Goal: Navigation & Orientation: Go to known website

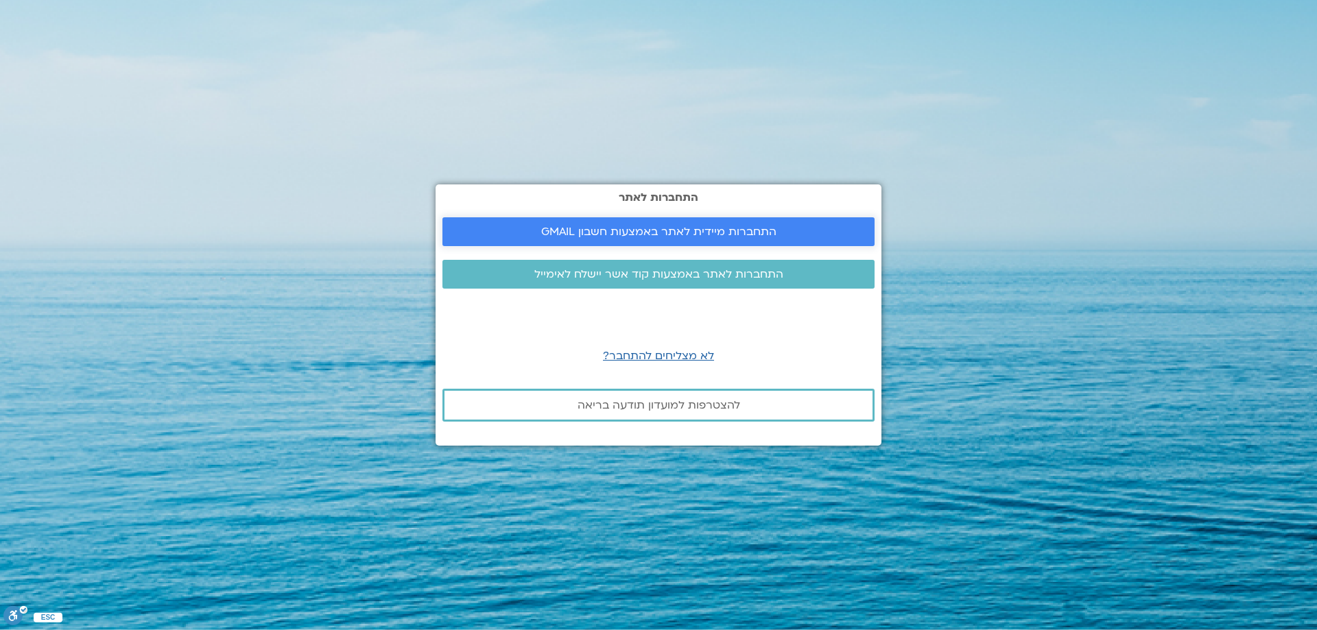
click at [835, 221] on link "התחברות מיידית לאתר באמצעות חשבון GMAIL" at bounding box center [658, 231] width 432 height 29
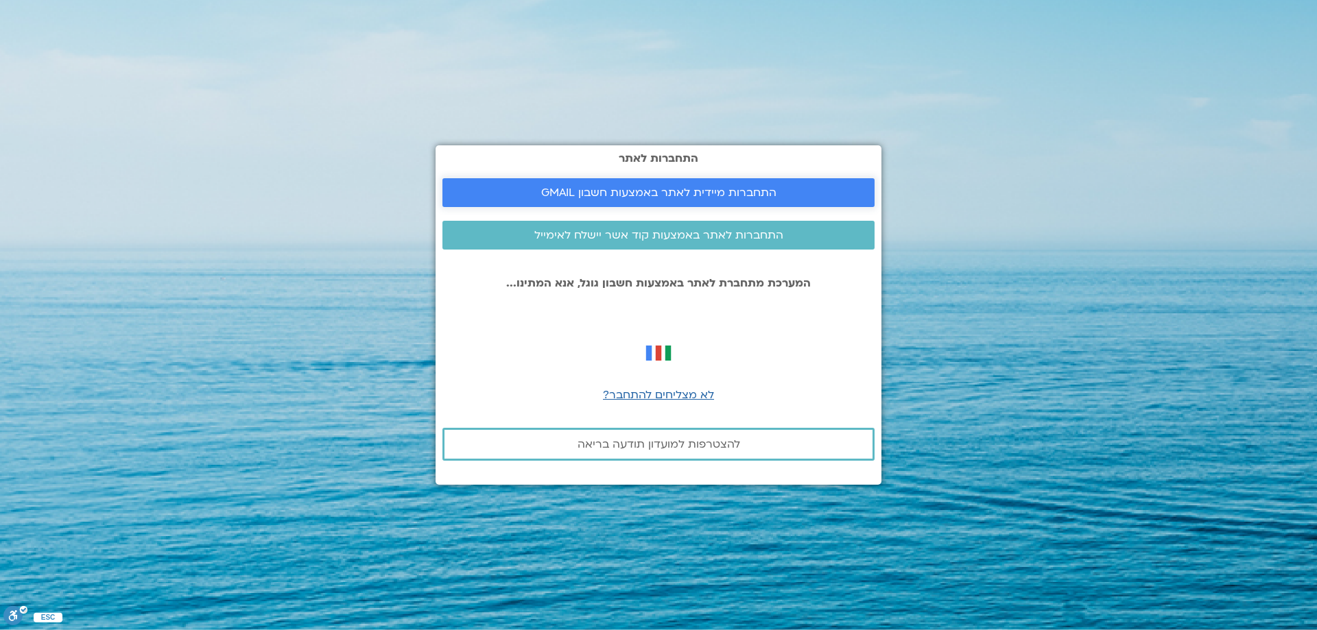
click at [687, 191] on span "התחברות מיידית לאתר באמצעות חשבון GMAIL" at bounding box center [658, 193] width 235 height 12
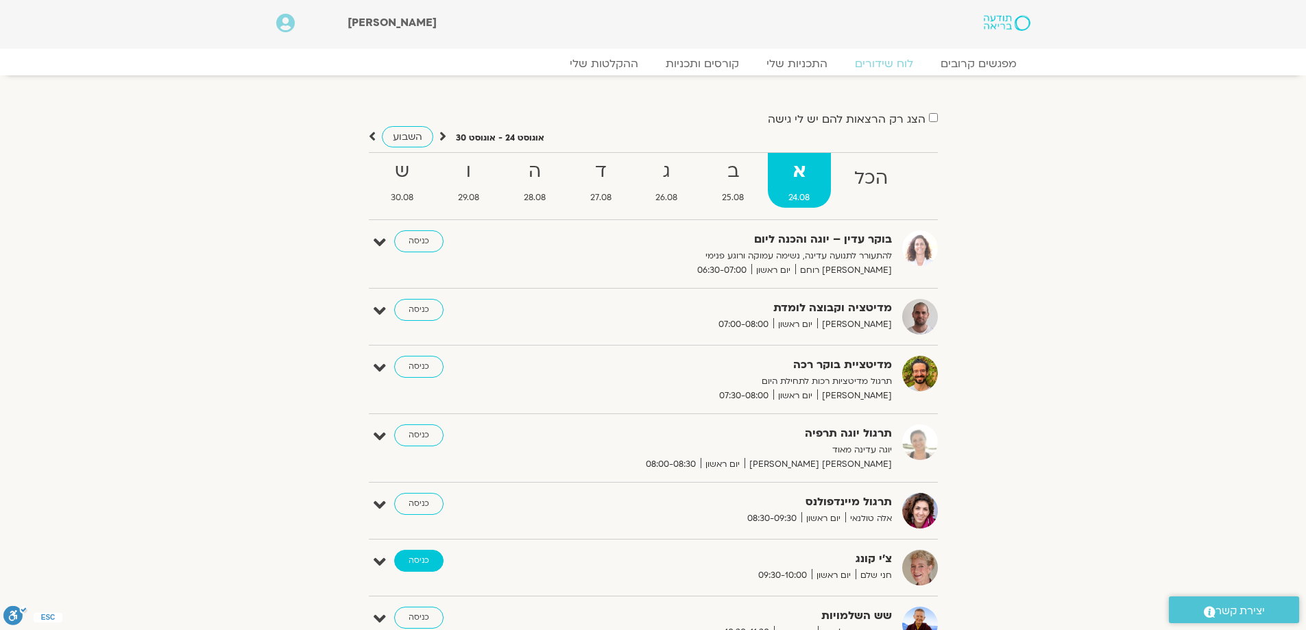
click at [422, 559] on link "כניסה" at bounding box center [418, 561] width 49 height 22
